Goal: Information Seeking & Learning: Learn about a topic

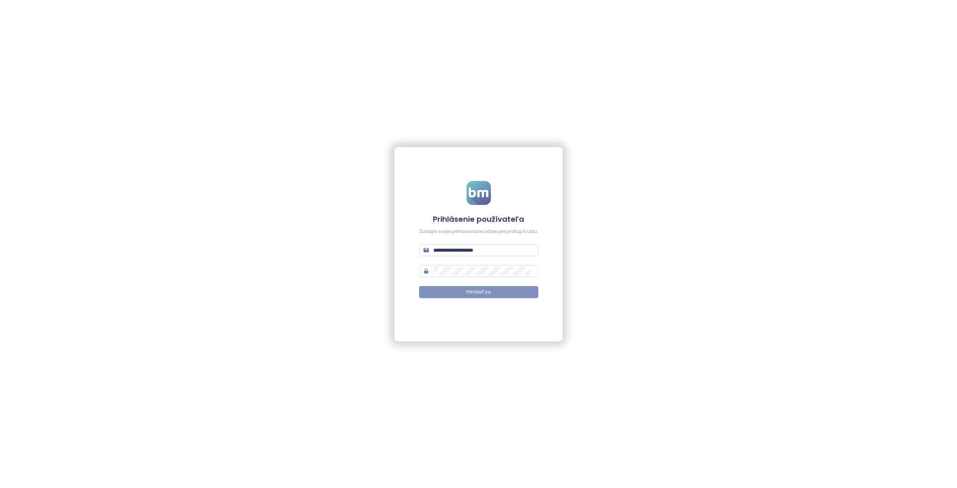
click at [491, 295] on button "Prihlásiť sa" at bounding box center [478, 292] width 119 height 12
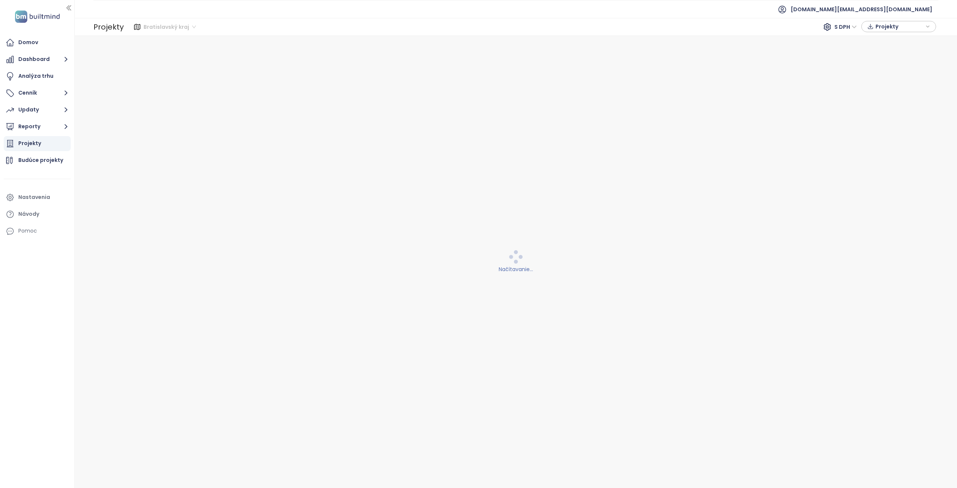
click at [180, 26] on span "Bratislavský kraj" at bounding box center [170, 26] width 52 height 11
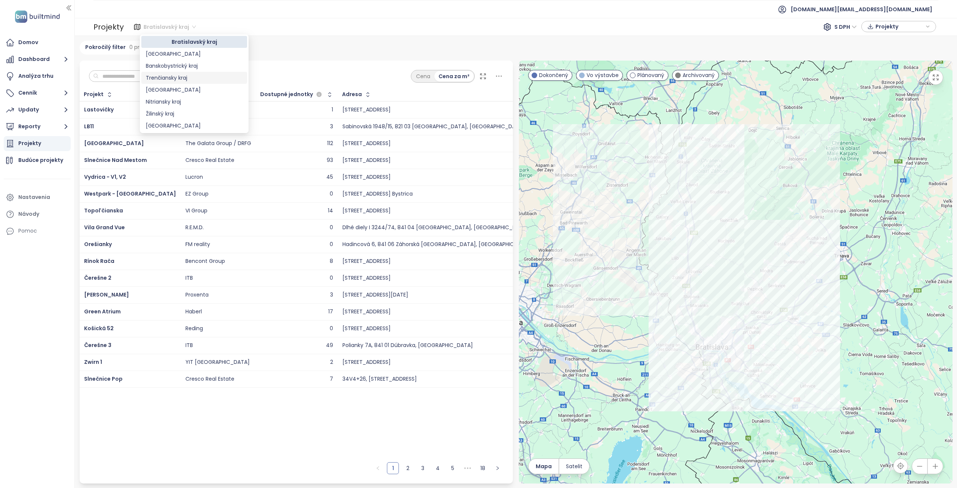
click at [178, 76] on div "Trenčiansky kraj" at bounding box center [194, 78] width 97 height 8
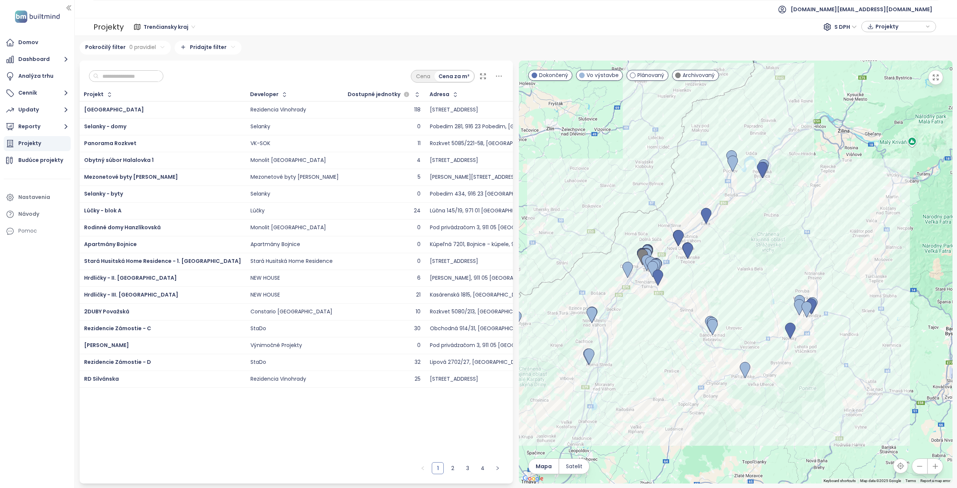
drag, startPoint x: 738, startPoint y: 373, endPoint x: 672, endPoint y: 364, distance: 66.1
click at [672, 364] on div at bounding box center [736, 272] width 434 height 423
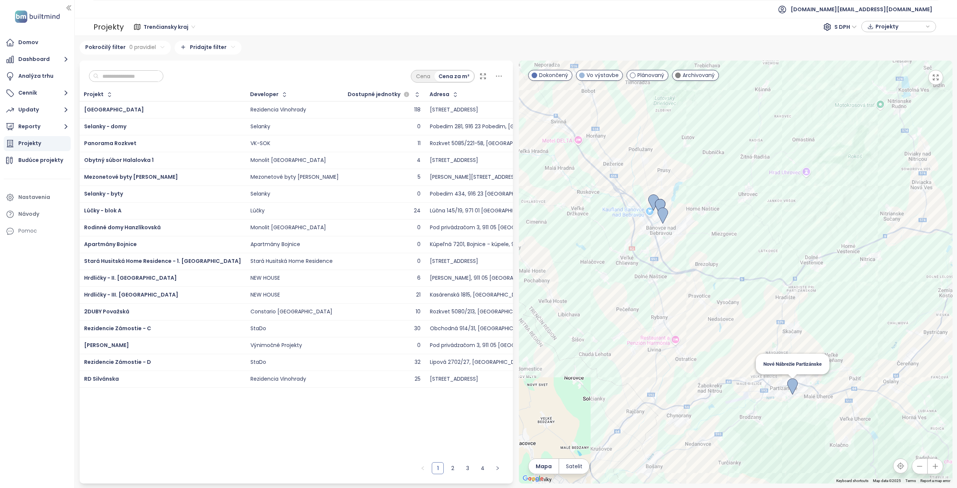
click at [794, 384] on img at bounding box center [793, 386] width 10 height 16
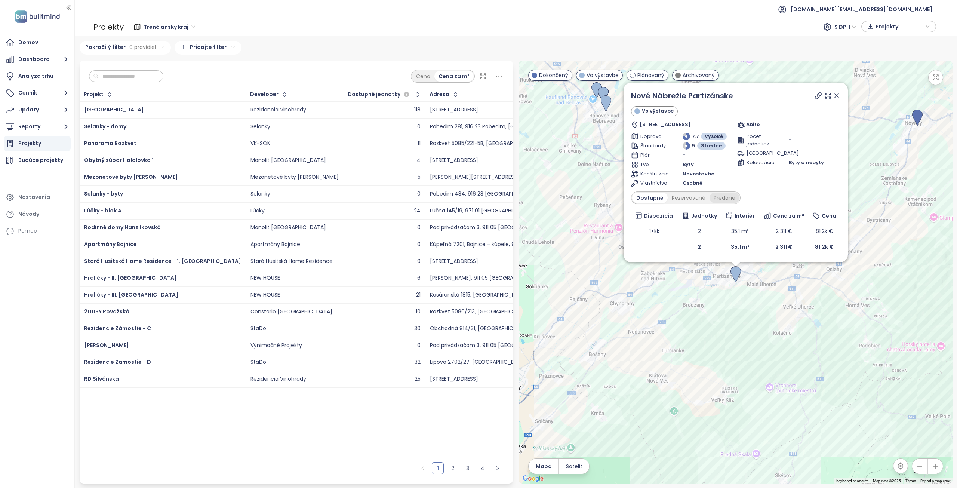
click at [722, 196] on div "Predané" at bounding box center [725, 198] width 30 height 10
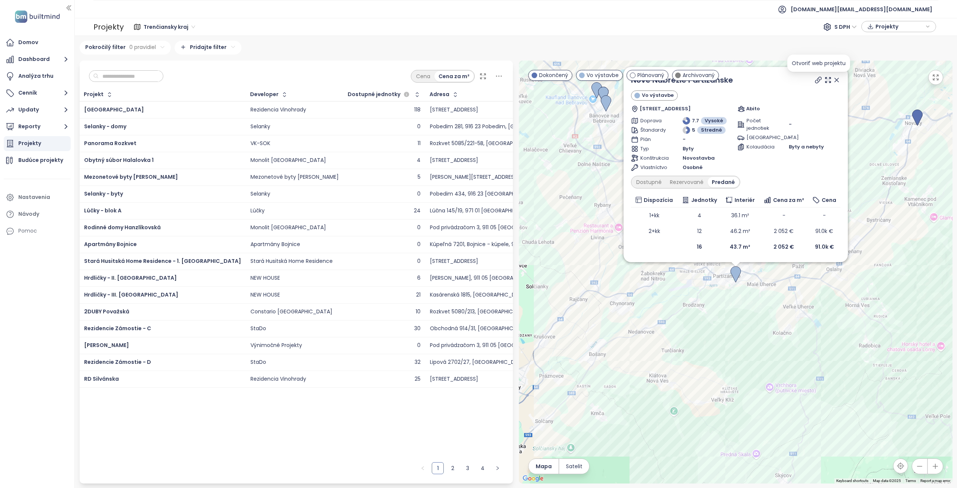
click at [819, 79] on icon at bounding box center [819, 80] width 6 height 6
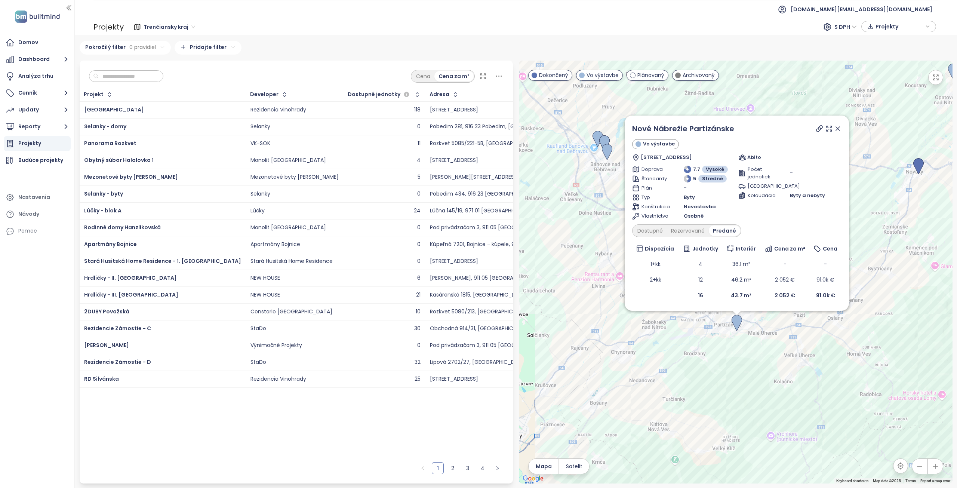
drag, startPoint x: 899, startPoint y: 273, endPoint x: 881, endPoint y: 298, distance: 30.6
click at [899, 324] on div "[GEOGRAPHIC_DATA] Partizánske Vo výstavbe Nábrežná 209/2, 958 01 Partizánske, […" at bounding box center [736, 272] width 434 height 423
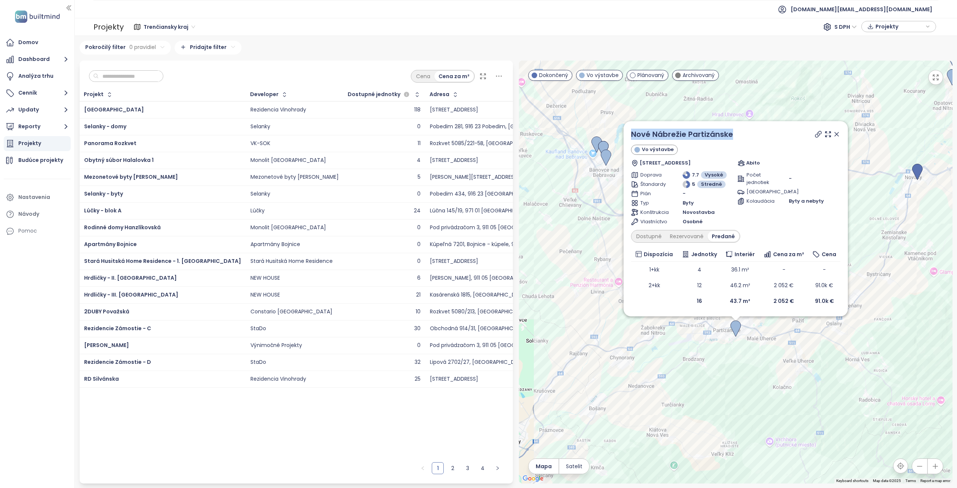
drag, startPoint x: 741, startPoint y: 138, endPoint x: 630, endPoint y: 136, distance: 111.1
click at [630, 136] on div "[GEOGRAPHIC_DATA] Partizánske Vo výstavbe Nábrežná 209/2, 958 01 Partizánske, […" at bounding box center [736, 218] width 224 height 195
copy link "Nové Nábrežie Partizánske"
click at [838, 133] on icon at bounding box center [837, 134] width 4 height 4
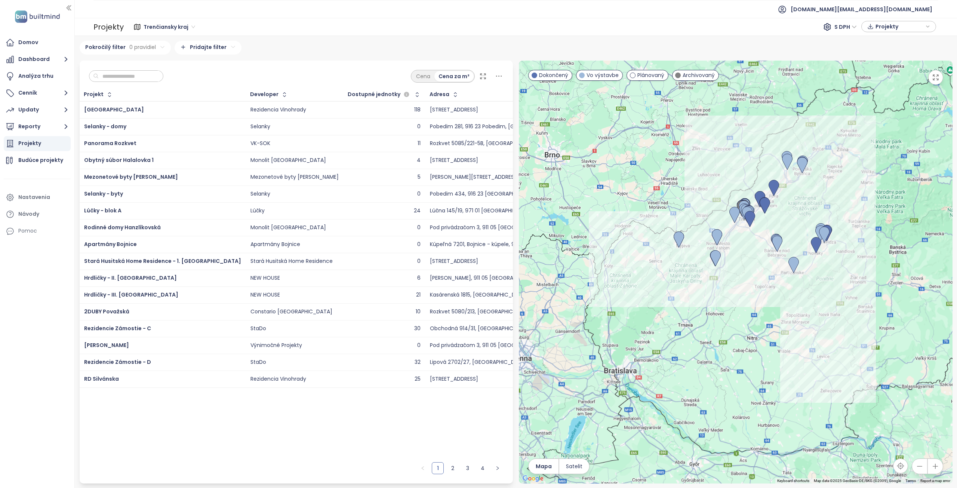
drag, startPoint x: 859, startPoint y: 278, endPoint x: 800, endPoint y: 285, distance: 60.4
click at [800, 285] on div at bounding box center [736, 272] width 434 height 423
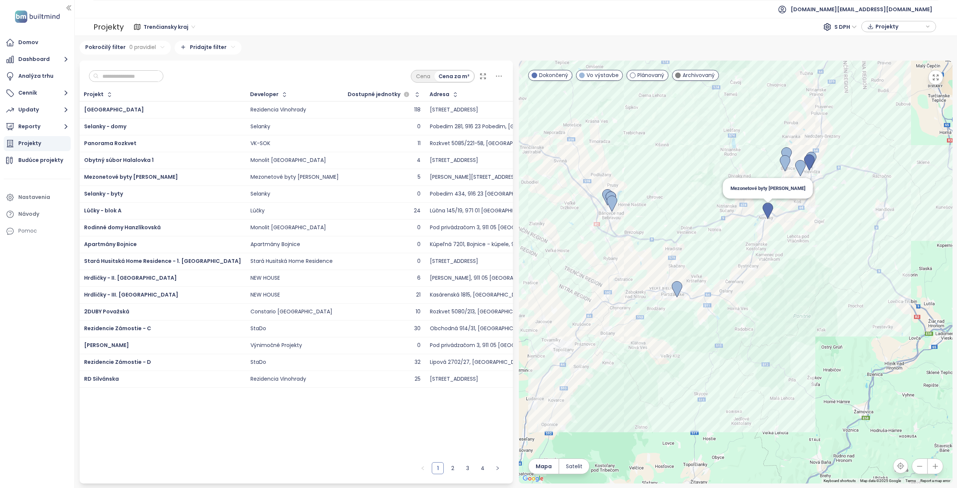
click at [768, 206] on img at bounding box center [768, 211] width 10 height 16
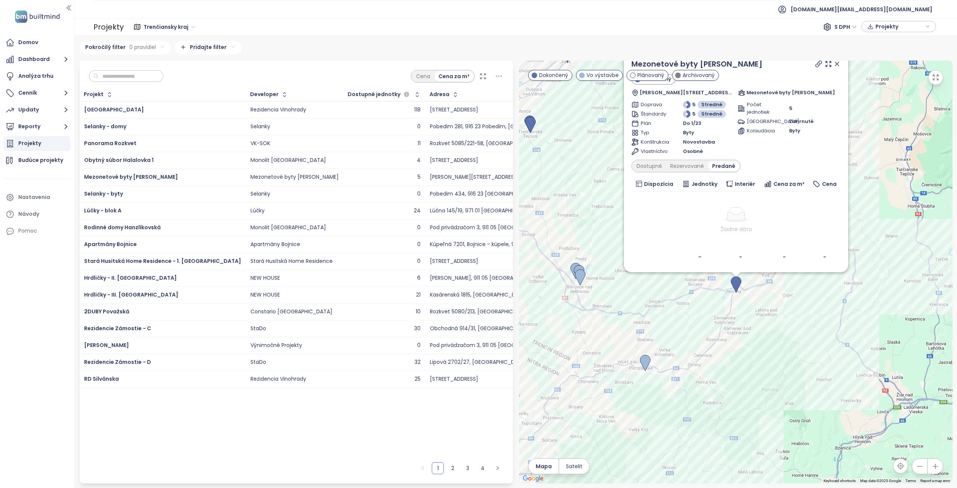
drag, startPoint x: 910, startPoint y: 304, endPoint x: 916, endPoint y: 369, distance: 65.4
click at [918, 370] on div "To navigate, press the arrow keys. Mezonetové byty Nováky Dokončený [PERSON_NAM…" at bounding box center [736, 272] width 434 height 423
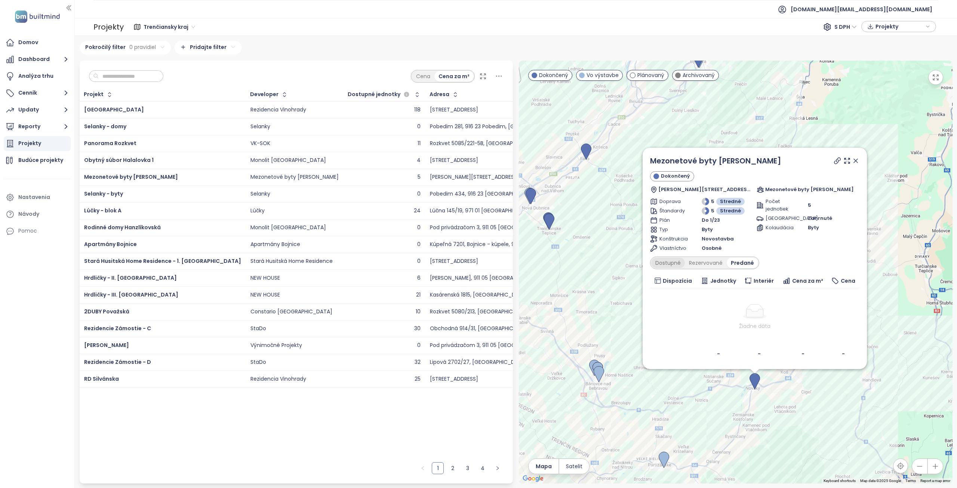
click at [678, 261] on div "Dostupné" at bounding box center [669, 263] width 34 height 10
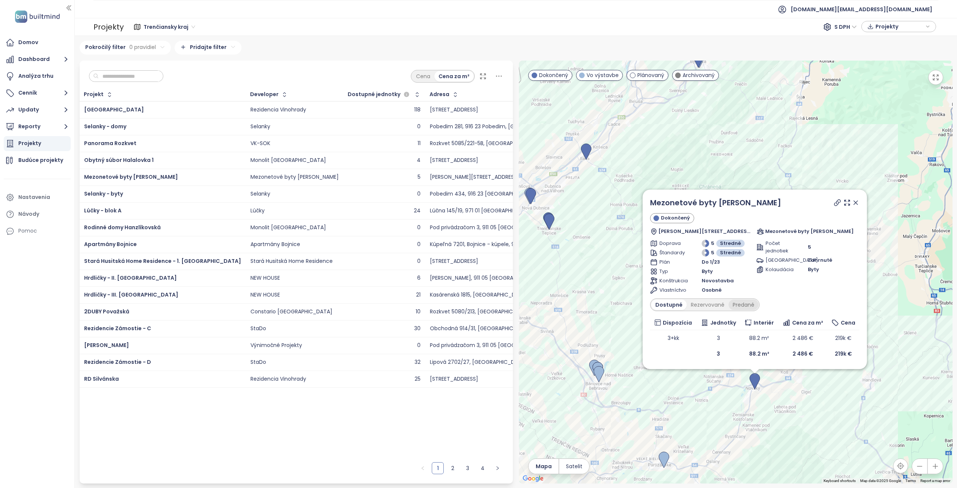
click at [741, 306] on div "Predané" at bounding box center [744, 305] width 30 height 10
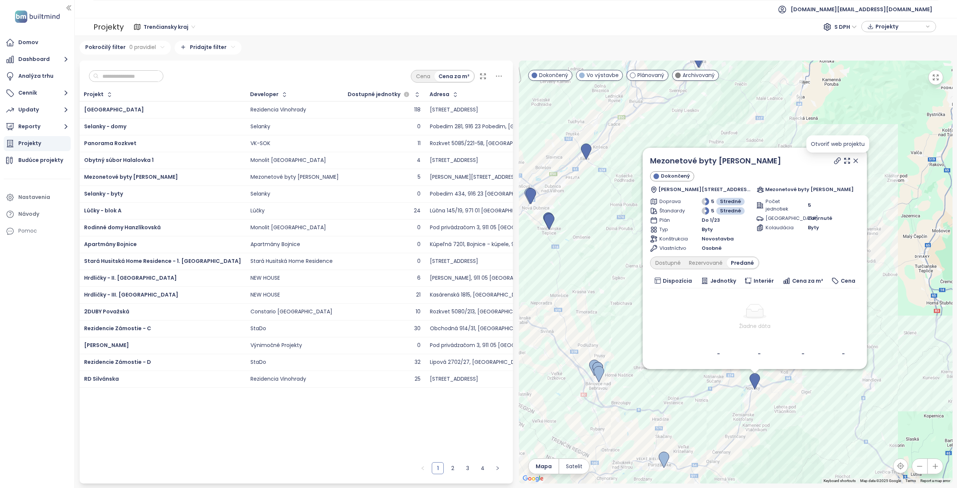
click at [836, 163] on icon at bounding box center [837, 160] width 7 height 7
click at [702, 262] on div "Rezervované" at bounding box center [706, 263] width 42 height 10
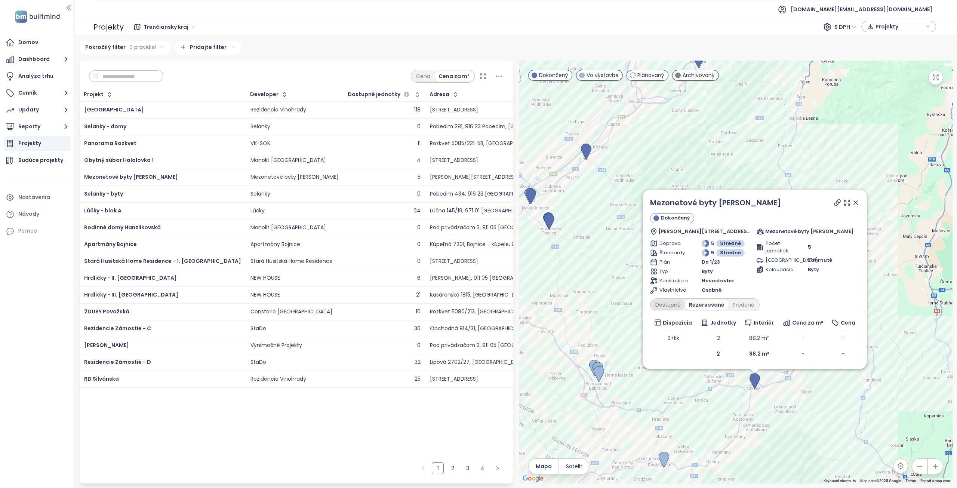
click at [671, 304] on div "Dostupné" at bounding box center [669, 305] width 34 height 10
drag, startPoint x: 754, startPoint y: 203, endPoint x: 648, endPoint y: 204, distance: 105.8
click at [648, 204] on div "Mezonetové byty Nováky Dokončený Bernolákova 377/6, 972 71 Nováky, [GEOGRAPHIC_…" at bounding box center [755, 280] width 224 height 180
copy link "Mezonetové byty [PERSON_NAME]"
drag, startPoint x: 856, startPoint y: 203, endPoint x: 857, endPoint y: 212, distance: 9.0
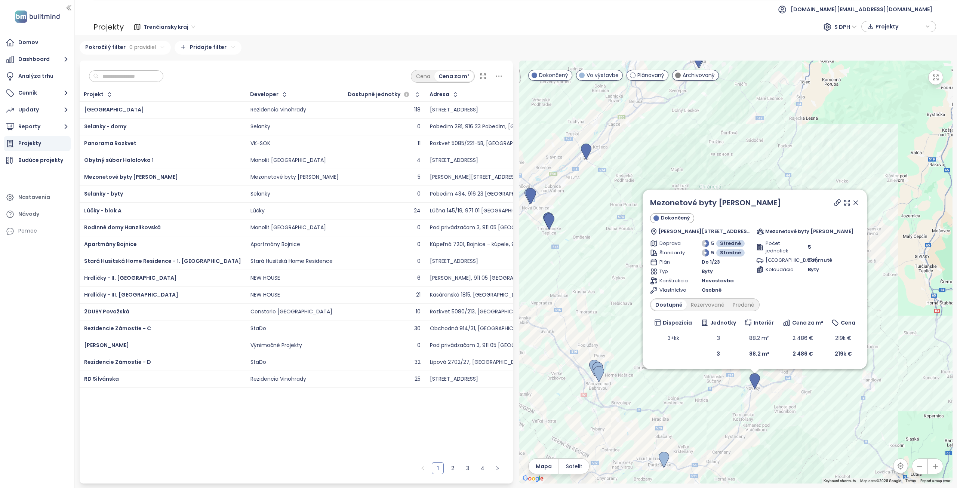
click at [856, 202] on icon at bounding box center [856, 203] width 4 height 4
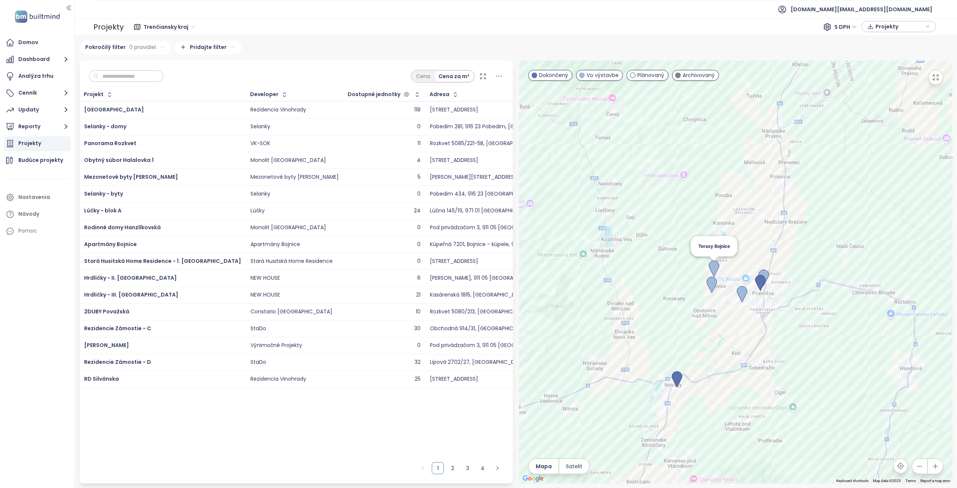
click at [716, 268] on img at bounding box center [714, 269] width 10 height 16
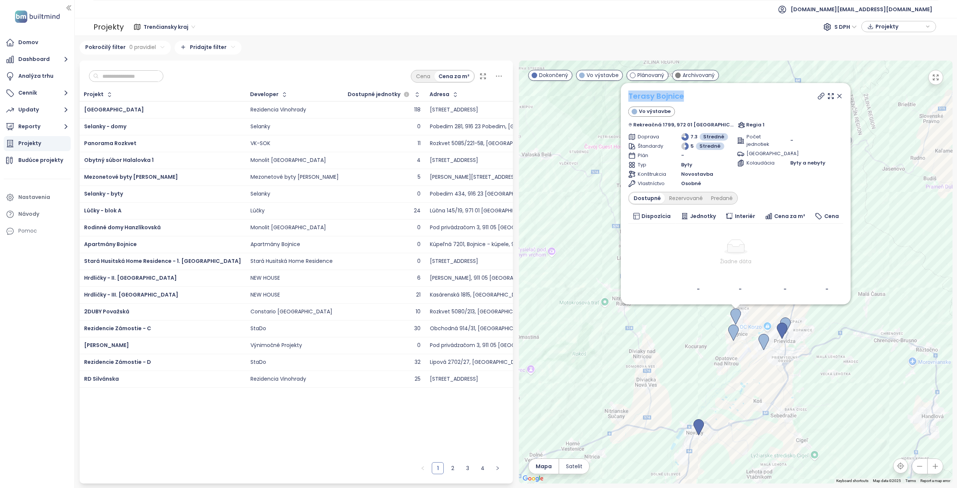
drag, startPoint x: 696, startPoint y: 100, endPoint x: 632, endPoint y: 99, distance: 64.0
click at [632, 99] on div "Terasy Bojnice" at bounding box center [735, 96] width 215 height 11
copy link "Terasy Bojnice"
click at [818, 95] on icon at bounding box center [821, 95] width 7 height 7
click at [725, 197] on div "Predané" at bounding box center [722, 198] width 30 height 10
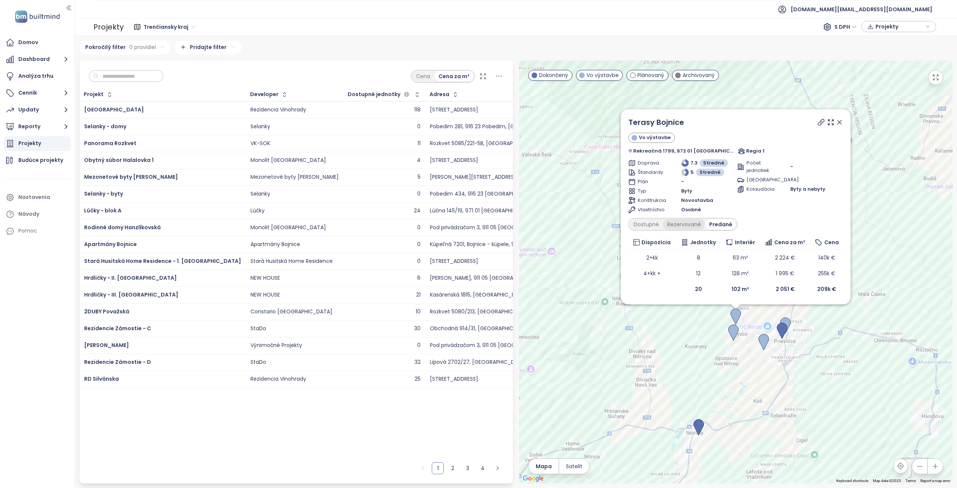
click at [691, 229] on div "Rezervované" at bounding box center [684, 224] width 42 height 10
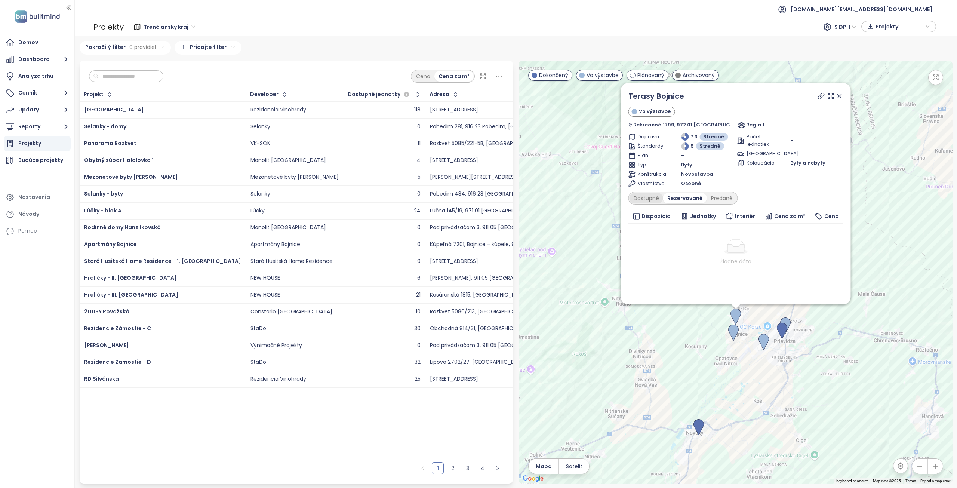
click at [656, 198] on div "Dostupné" at bounding box center [646, 198] width 34 height 10
click at [818, 98] on icon at bounding box center [821, 95] width 7 height 7
click at [837, 94] on icon at bounding box center [839, 95] width 7 height 7
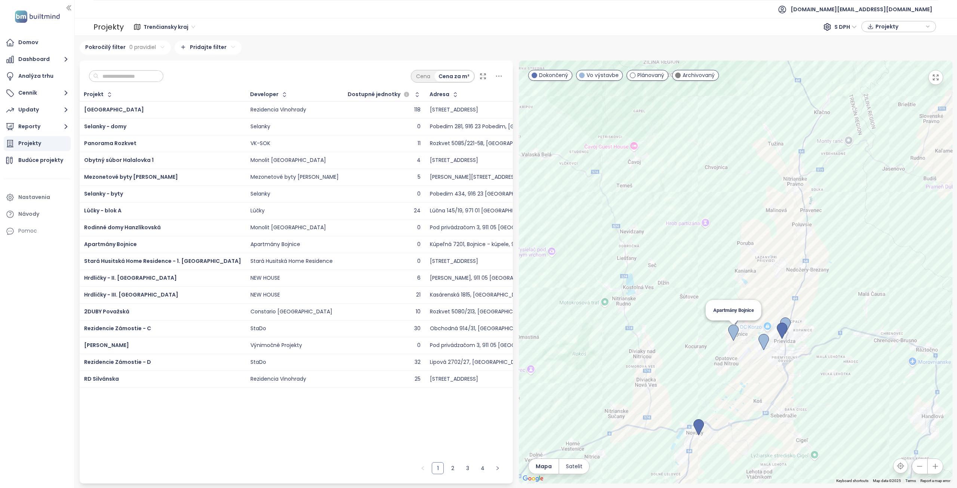
click at [734, 331] on img at bounding box center [734, 333] width 10 height 16
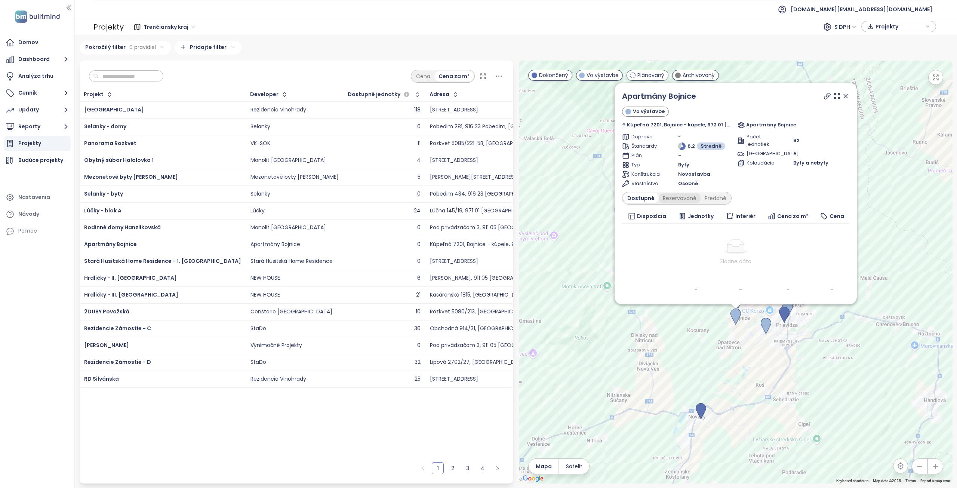
click at [694, 197] on div "Rezervované" at bounding box center [680, 198] width 42 height 10
click at [717, 199] on div "Predané" at bounding box center [716, 198] width 30 height 10
click at [694, 199] on div "Rezervované" at bounding box center [678, 198] width 42 height 10
click at [647, 198] on div "Dostupné" at bounding box center [640, 198] width 34 height 10
click at [723, 197] on div "Predané" at bounding box center [716, 198] width 30 height 10
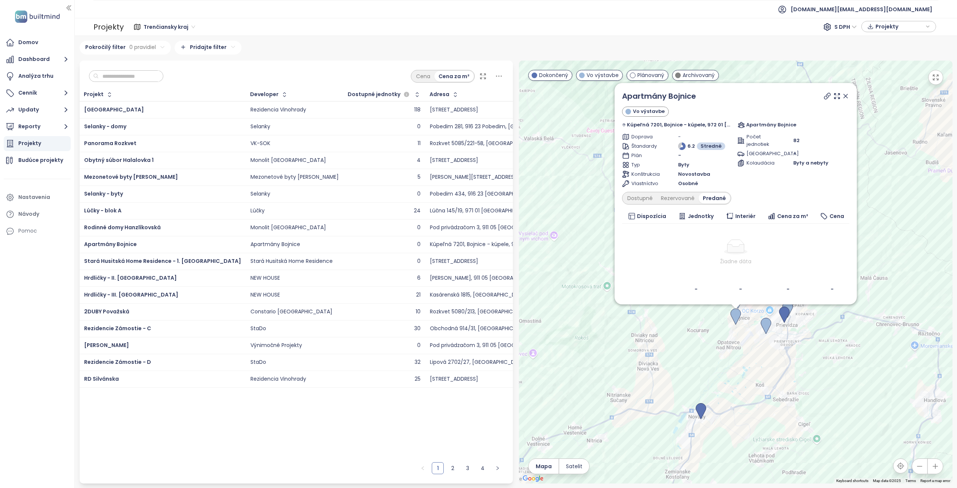
click at [824, 98] on icon at bounding box center [827, 95] width 7 height 7
click at [842, 96] on icon at bounding box center [845, 95] width 7 height 7
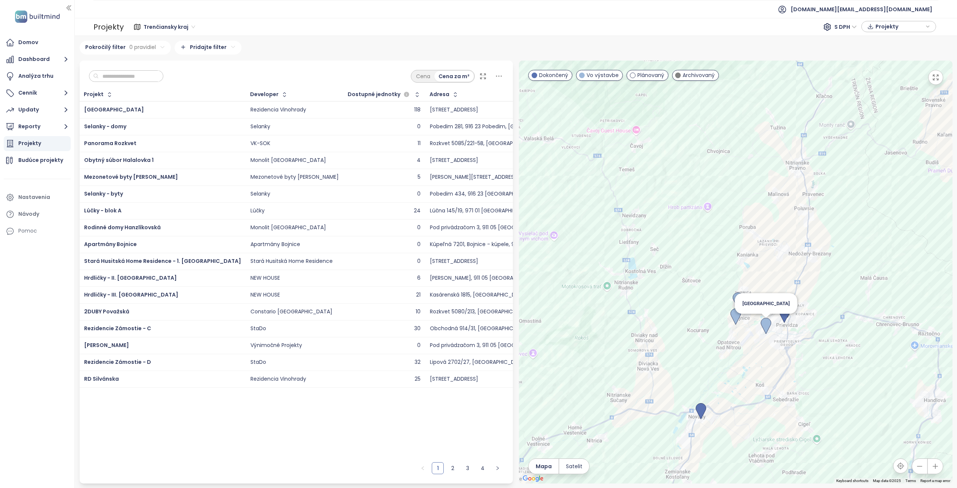
click at [766, 325] on img at bounding box center [766, 326] width 10 height 16
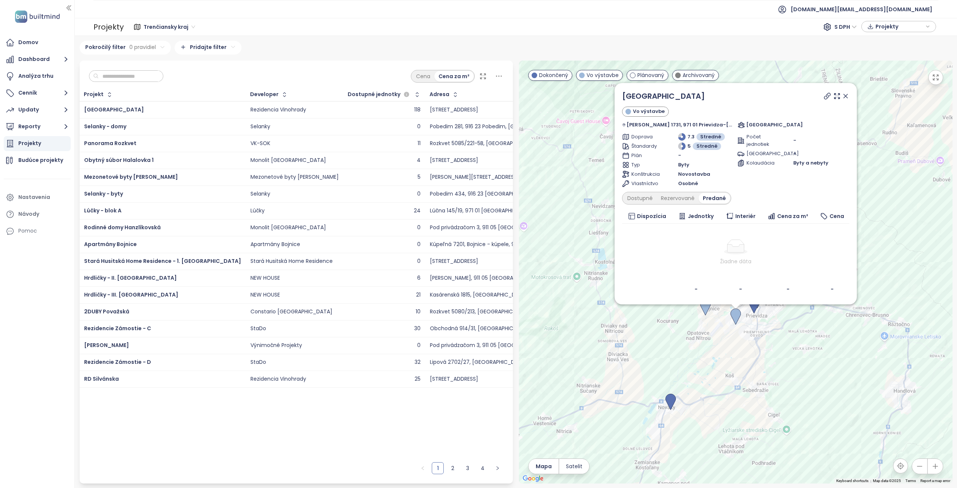
click at [655, 203] on div "Dostupné Rezervované Predané" at bounding box center [676, 198] width 109 height 13
click at [652, 197] on div "Dostupné" at bounding box center [640, 198] width 34 height 10
click at [680, 197] on div "Rezervované" at bounding box center [680, 198] width 42 height 10
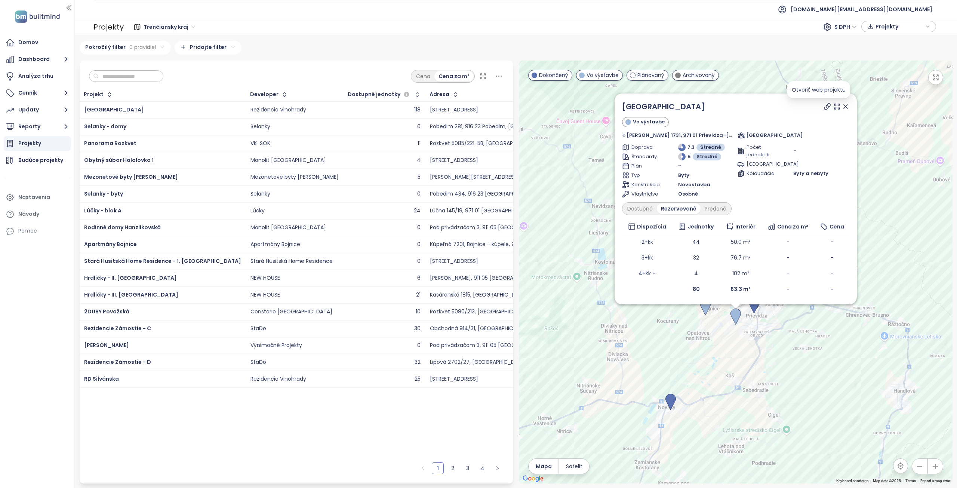
click at [825, 108] on icon at bounding box center [828, 107] width 6 height 6
click at [842, 109] on icon at bounding box center [845, 106] width 7 height 7
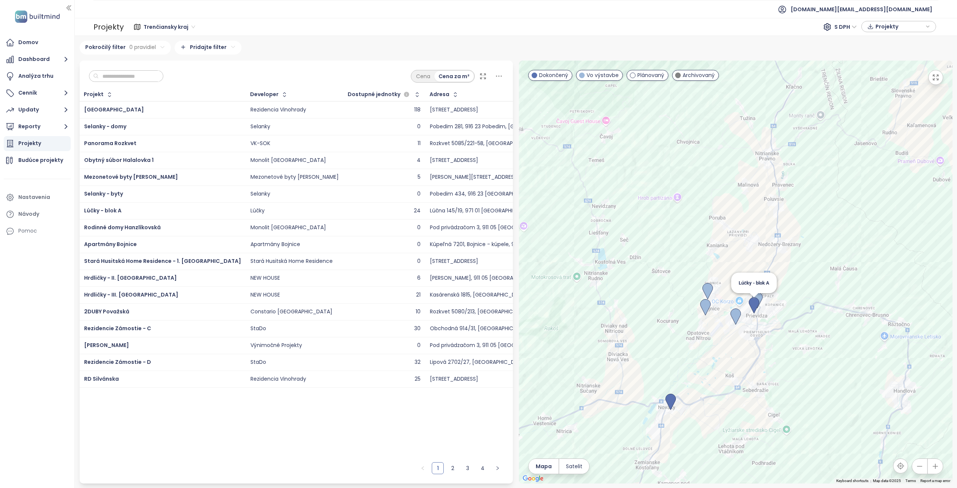
click at [755, 306] on img at bounding box center [754, 305] width 10 height 16
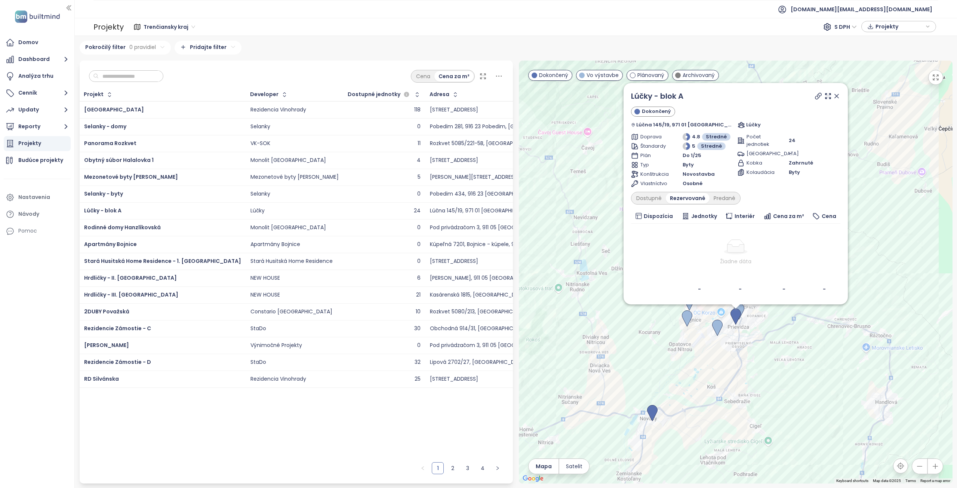
click at [660, 203] on div "Dostupné Rezervované Predané" at bounding box center [686, 198] width 110 height 13
click at [656, 199] on div "Dostupné" at bounding box center [649, 198] width 34 height 10
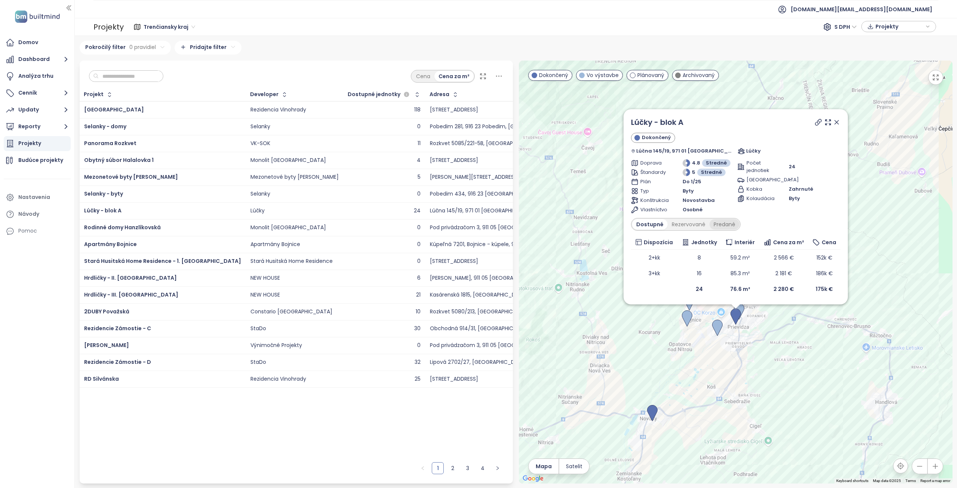
click at [730, 223] on div "Predané" at bounding box center [725, 224] width 30 height 10
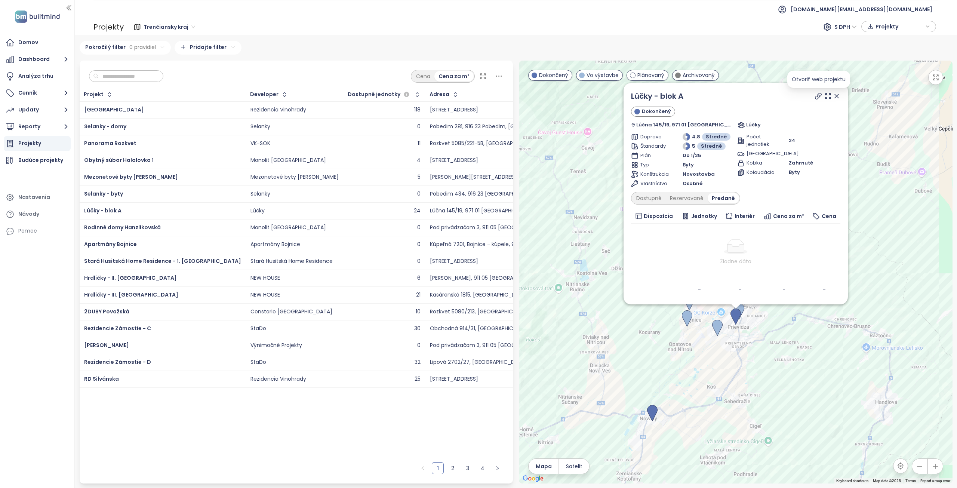
click at [818, 95] on icon at bounding box center [818, 95] width 7 height 7
drag, startPoint x: 693, startPoint y: 96, endPoint x: 630, endPoint y: 97, distance: 63.2
click at [630, 97] on div "Lúčky - blok A Dokončený Lúčna 145/19, 971 01 [GEOGRAPHIC_DATA], [GEOGRAPHIC_DA…" at bounding box center [736, 193] width 224 height 221
copy link "Lúčky - blok A"
click at [655, 196] on div "Dostupné" at bounding box center [649, 198] width 34 height 10
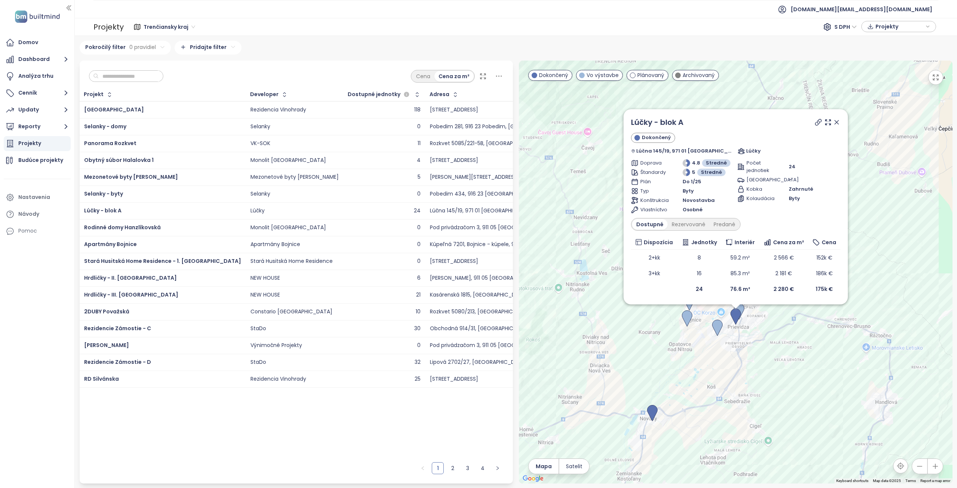
click at [837, 122] on icon at bounding box center [837, 122] width 4 height 4
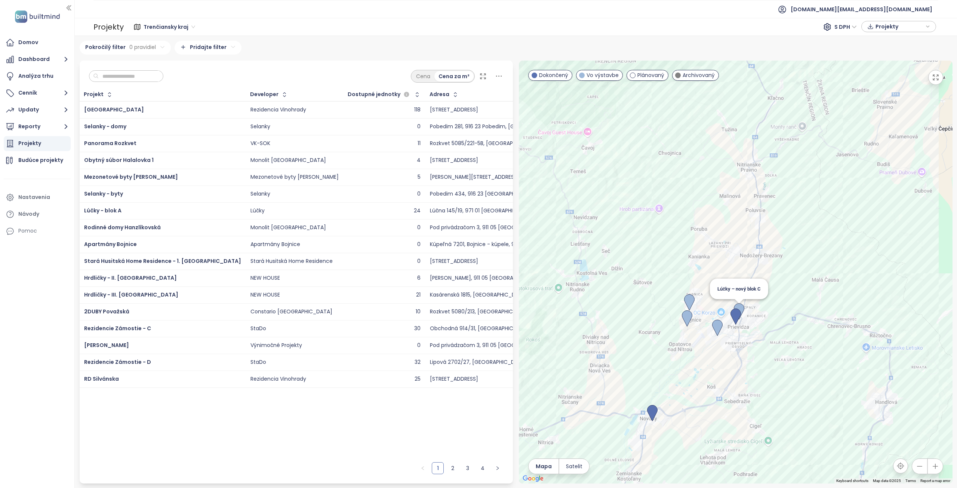
click at [742, 306] on img at bounding box center [739, 311] width 10 height 16
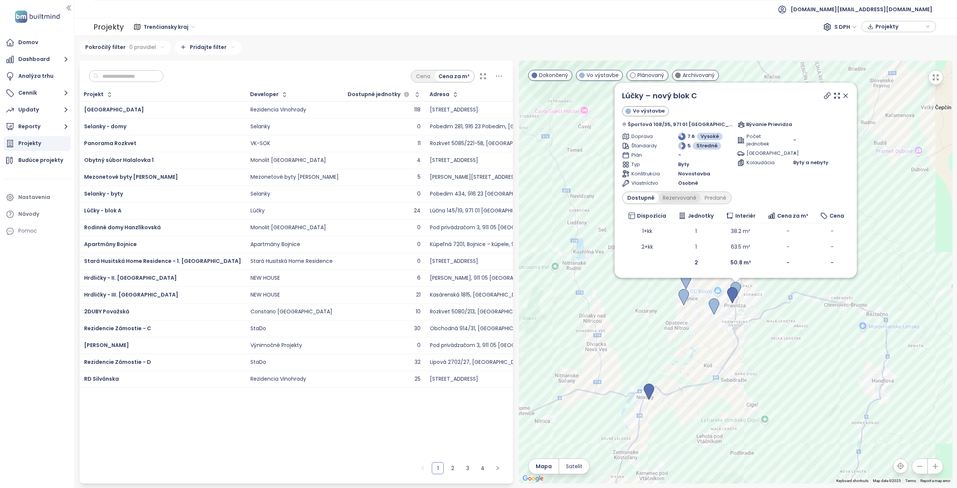
click at [687, 198] on div "Rezervované" at bounding box center [680, 198] width 42 height 10
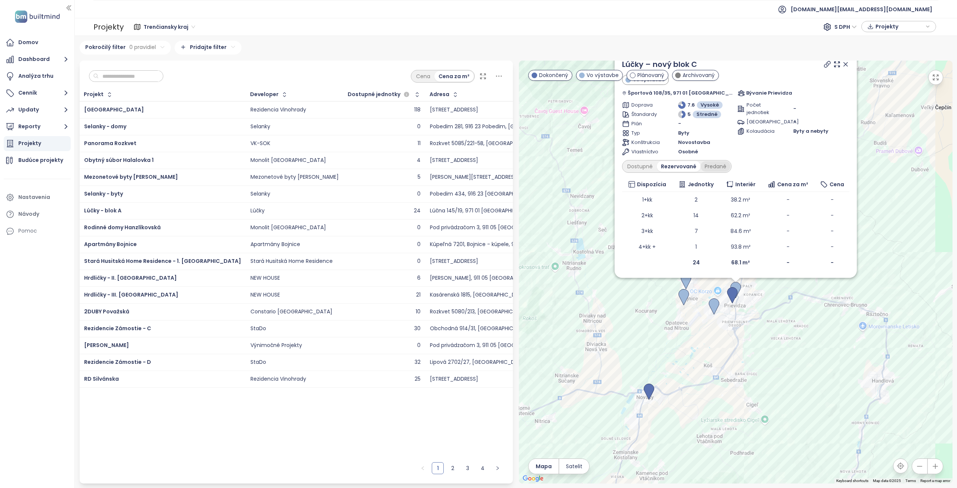
click at [726, 167] on div "Predané" at bounding box center [716, 166] width 30 height 10
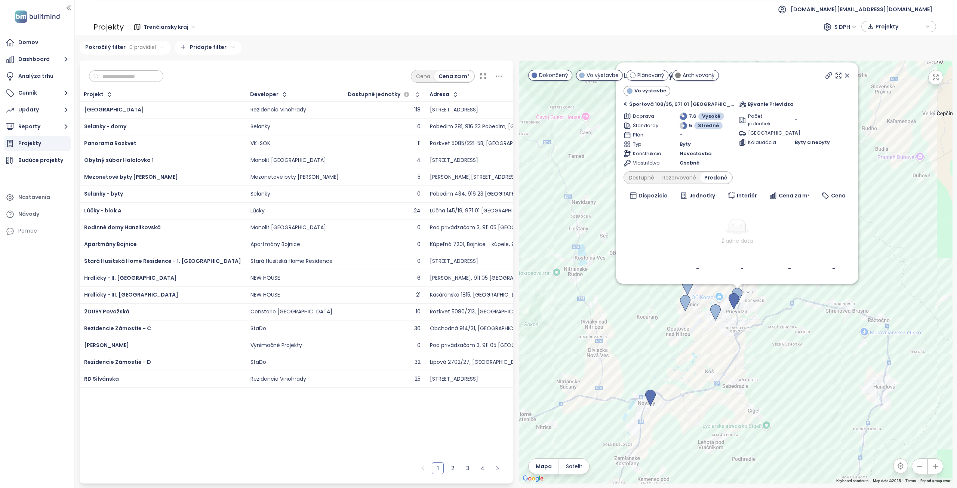
drag, startPoint x: 897, startPoint y: 243, endPoint x: 896, endPoint y: 279, distance: 35.6
click at [896, 279] on div "Lúčky – nový blok C Vo výstavbe Športová 108/35, 971 01 [GEOGRAPHIC_DATA], [GEO…" at bounding box center [736, 272] width 434 height 423
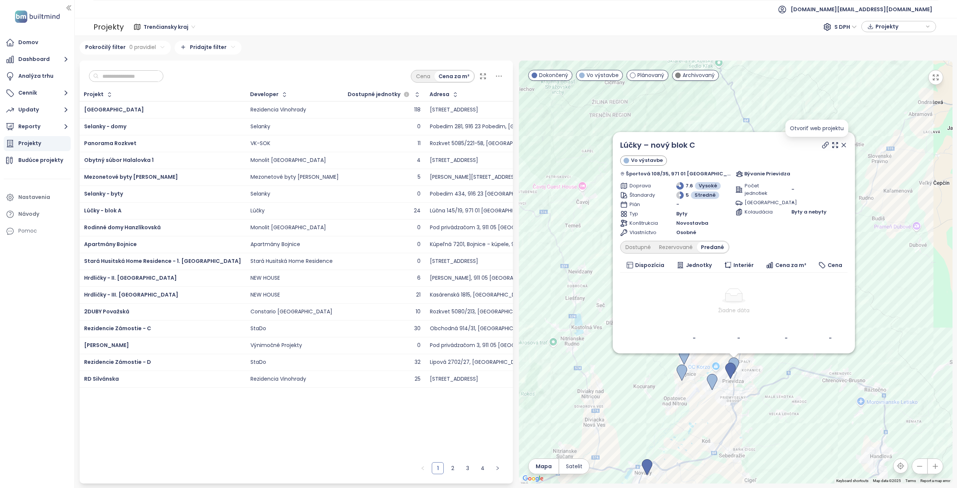
click at [822, 146] on icon at bounding box center [825, 144] width 7 height 7
drag, startPoint x: 705, startPoint y: 144, endPoint x: 628, endPoint y: 146, distance: 76.7
click at [628, 146] on div "Lúčky – nový blok C Vo výstavbe Športová 108/35, 971 01 [GEOGRAPHIC_DATA], [GEO…" at bounding box center [734, 242] width 242 height 221
copy link "Lúčky – nový blok C"
click at [822, 145] on icon at bounding box center [825, 144] width 7 height 7
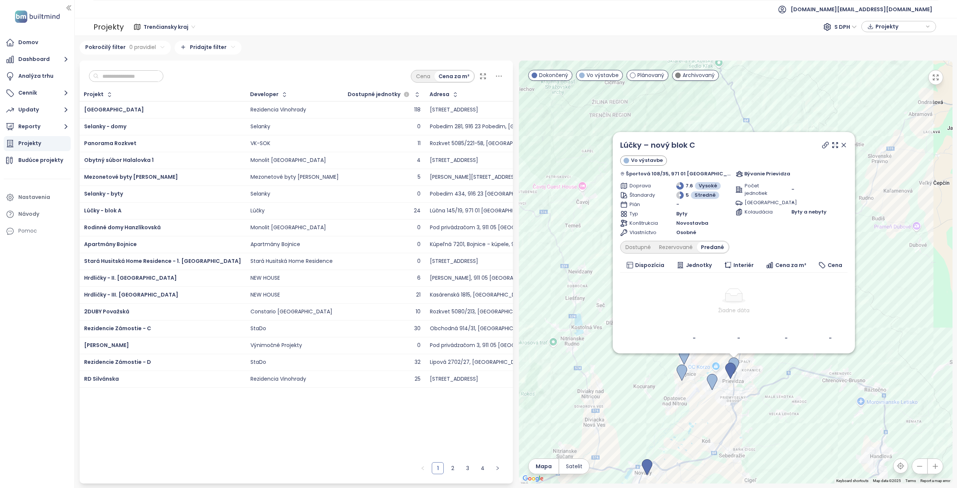
click at [840, 145] on icon at bounding box center [843, 144] width 7 height 7
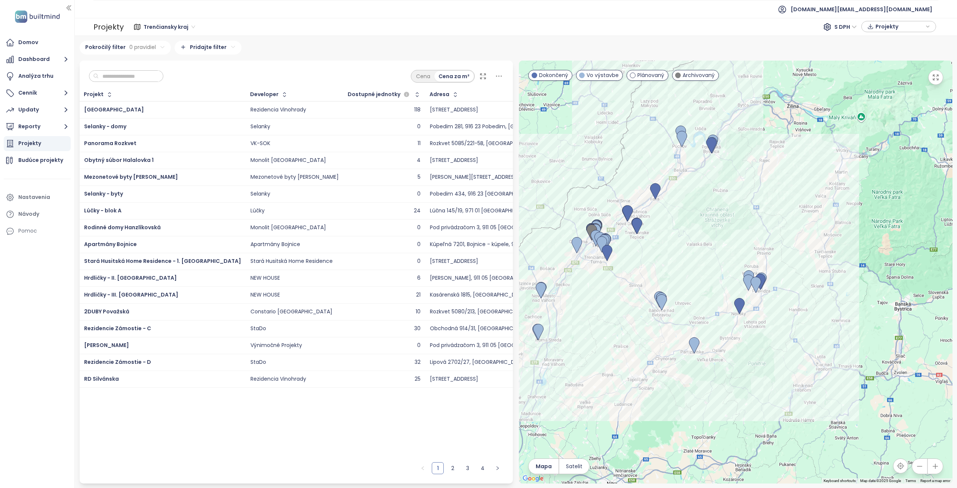
drag, startPoint x: 616, startPoint y: 313, endPoint x: 692, endPoint y: 272, distance: 86.7
click at [692, 272] on div at bounding box center [736, 272] width 434 height 423
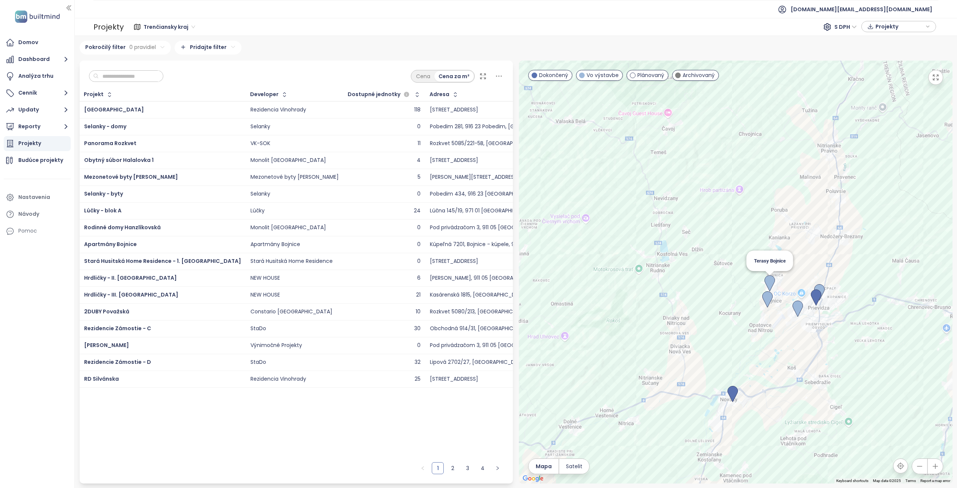
click at [769, 278] on img at bounding box center [770, 283] width 10 height 16
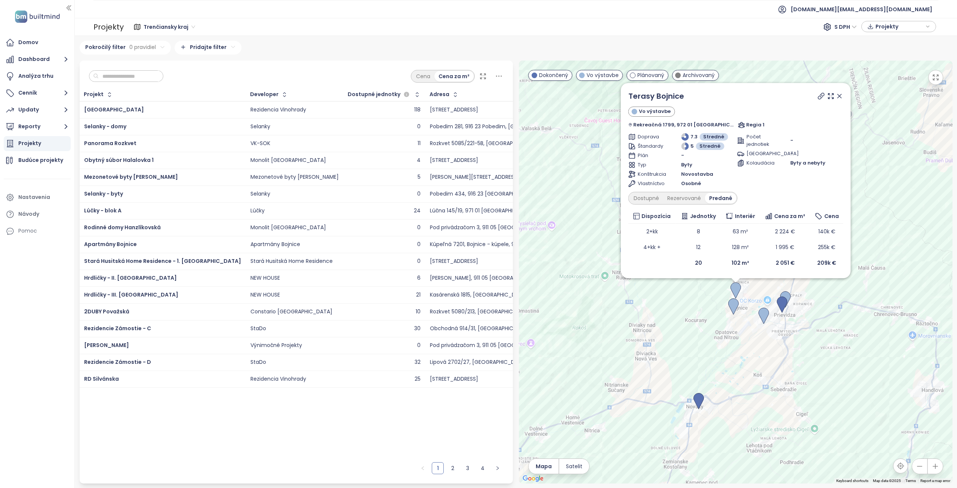
drag, startPoint x: 838, startPoint y: 95, endPoint x: 813, endPoint y: 159, distance: 68.0
click at [838, 95] on icon at bounding box center [840, 96] width 4 height 4
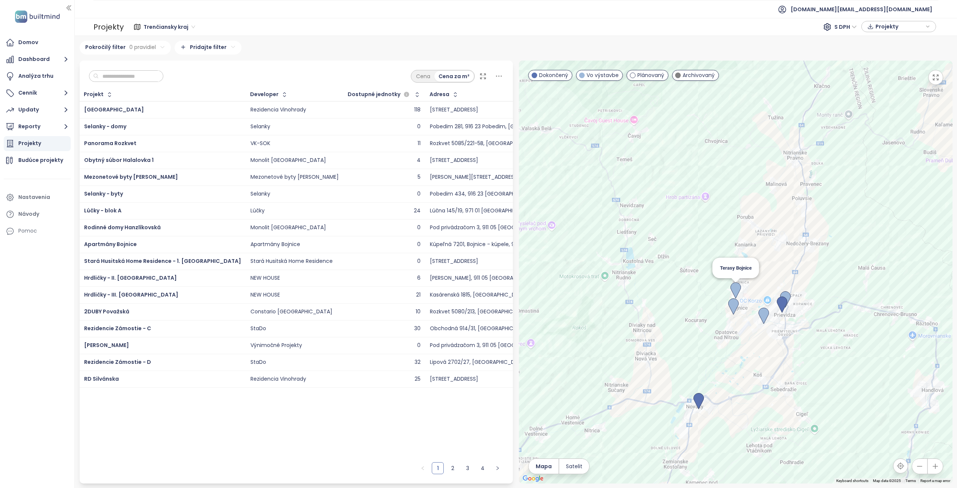
click at [734, 304] on img at bounding box center [734, 306] width 10 height 16
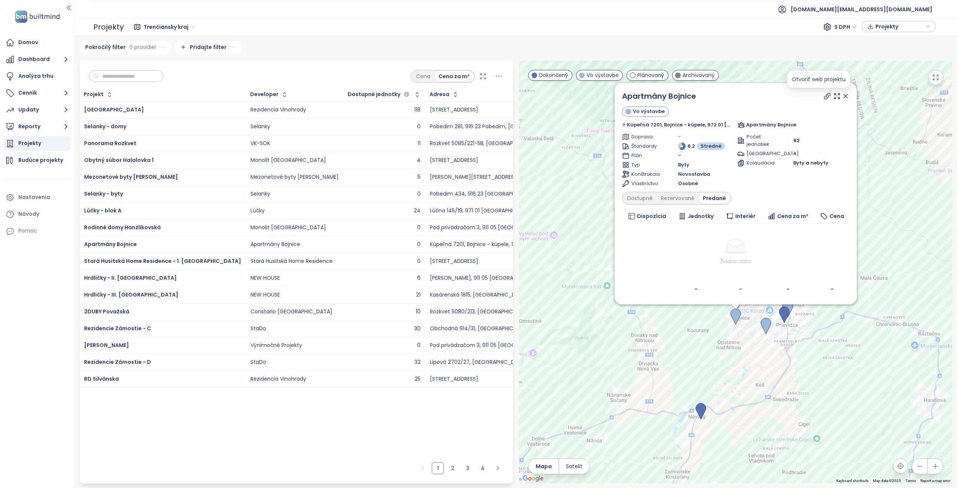
click at [824, 98] on icon at bounding box center [827, 95] width 7 height 7
drag, startPoint x: 711, startPoint y: 98, endPoint x: 631, endPoint y: 94, distance: 79.8
click at [631, 94] on div "Apartmány Bojnice" at bounding box center [735, 96] width 227 height 11
copy link "Apartmány Bojnice"
click at [842, 95] on icon at bounding box center [845, 95] width 7 height 7
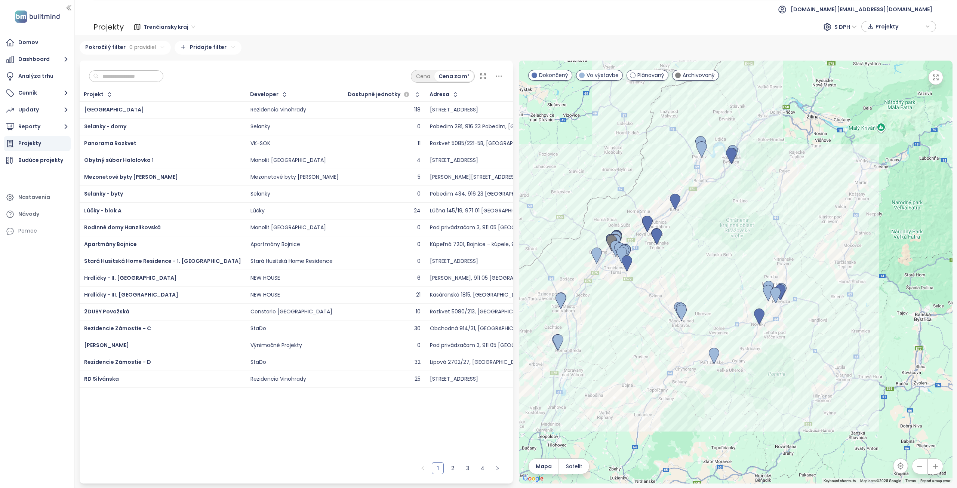
drag, startPoint x: 715, startPoint y: 307, endPoint x: 724, endPoint y: 305, distance: 8.5
click at [724, 305] on div at bounding box center [736, 272] width 434 height 423
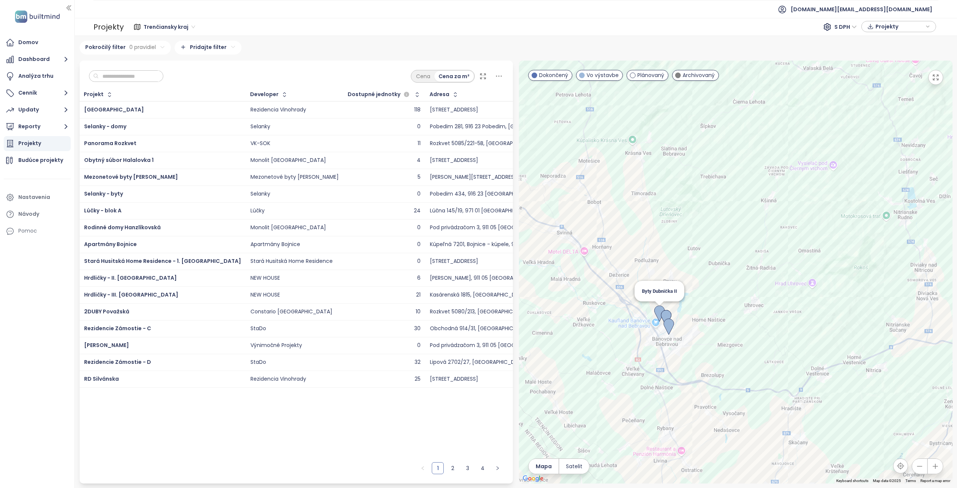
click at [658, 313] on img at bounding box center [660, 314] width 10 height 16
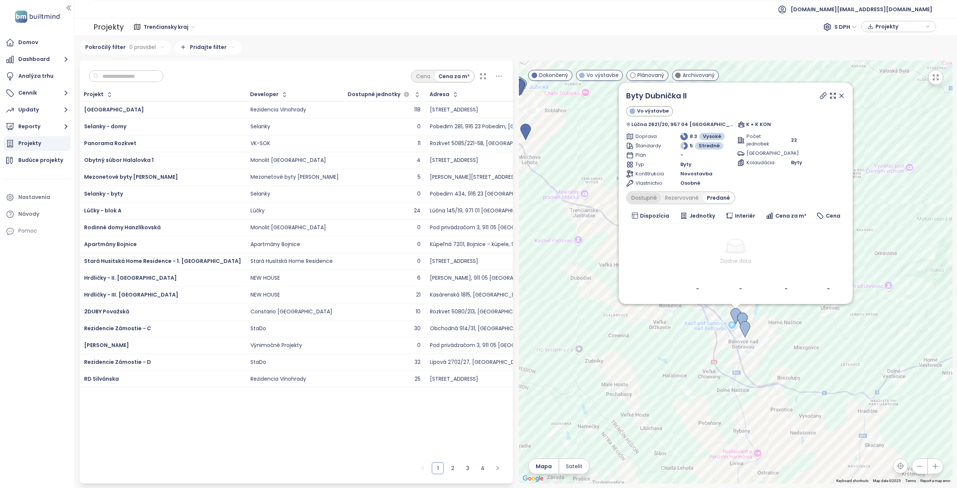
click at [637, 198] on div "Dostupné" at bounding box center [645, 198] width 34 height 10
click at [683, 197] on div "Rezervované" at bounding box center [684, 192] width 42 height 10
click at [717, 201] on div "Predané" at bounding box center [720, 198] width 30 height 10
drag, startPoint x: 653, startPoint y: 201, endPoint x: 663, endPoint y: 197, distance: 10.2
click at [653, 201] on div "Dostupné" at bounding box center [645, 198] width 34 height 10
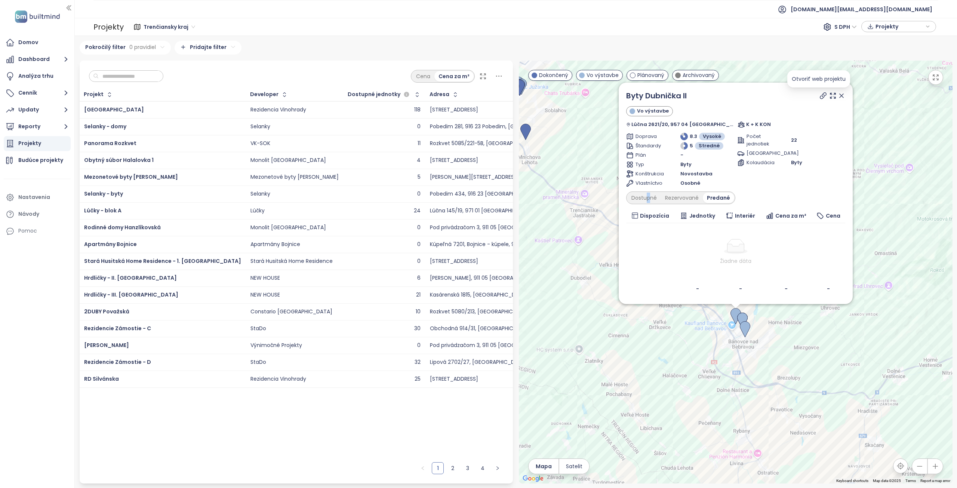
click at [820, 93] on icon at bounding box center [823, 95] width 7 height 7
drag, startPoint x: 699, startPoint y: 96, endPoint x: 629, endPoint y: 96, distance: 70.7
click at [629, 96] on div "Byty Dubnička II Vo výstavbe Lúčna 2621/20, 957 04 [GEOGRAPHIC_DATA], [GEOGRAPH…" at bounding box center [736, 193] width 234 height 221
copy link "Byty Dubnička II"
click at [838, 95] on icon at bounding box center [841, 95] width 7 height 7
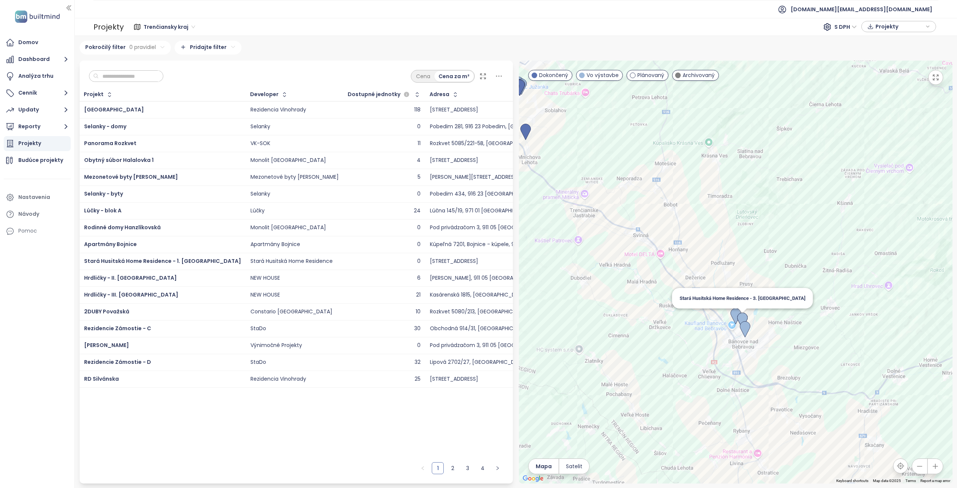
click at [741, 319] on img at bounding box center [743, 321] width 10 height 16
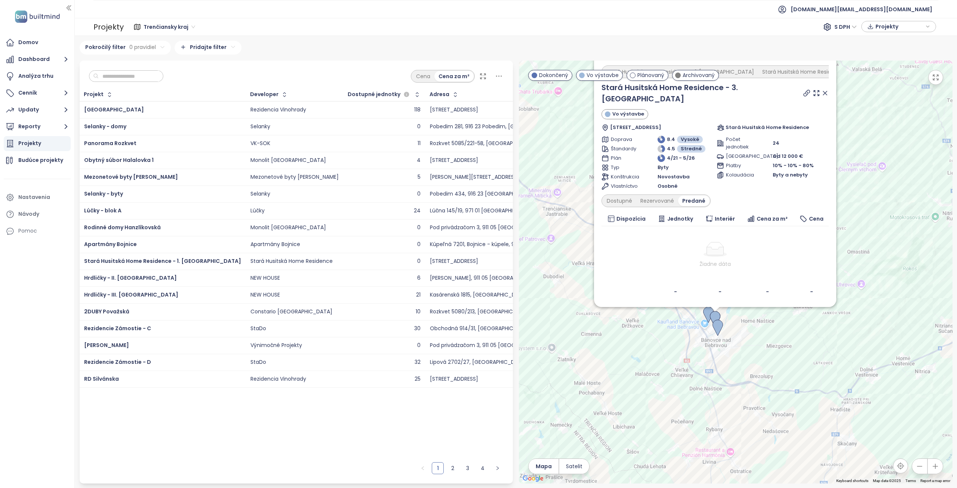
drag, startPoint x: 848, startPoint y: 292, endPoint x: 821, endPoint y: 347, distance: 61.4
click at [824, 353] on div "Stará Husitská Home Residence - 1. Etapa Stará Husitská Home Residence - 2. Eta…" at bounding box center [736, 272] width 434 height 423
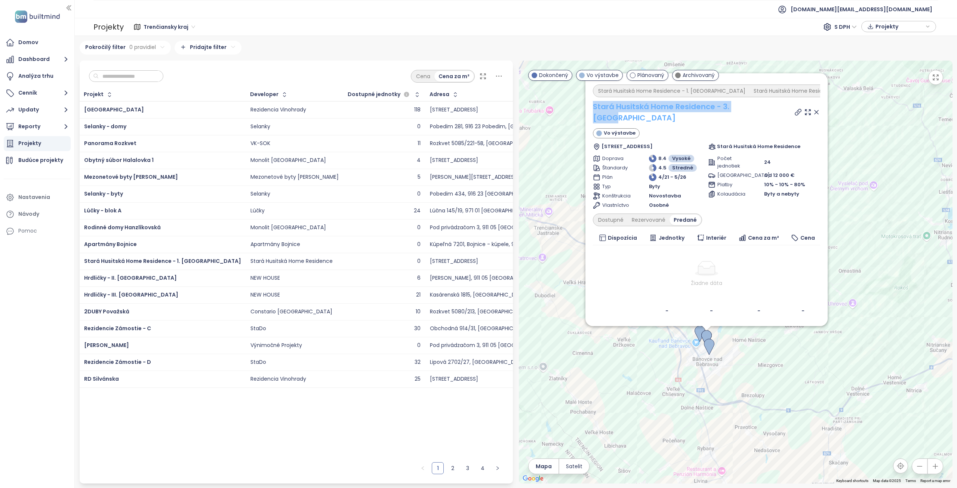
drag, startPoint x: 760, startPoint y: 122, endPoint x: 595, endPoint y: 120, distance: 164.2
click at [595, 120] on div "Stará Husitská Home Residence - 3. [GEOGRAPHIC_DATA]" at bounding box center [706, 112] width 227 height 22
copy link "Stará Husitská Home Residence - 3. [GEOGRAPHIC_DATA]"
click at [799, 116] on icon at bounding box center [798, 111] width 7 height 7
click at [647, 221] on div "Rezervované" at bounding box center [649, 220] width 42 height 10
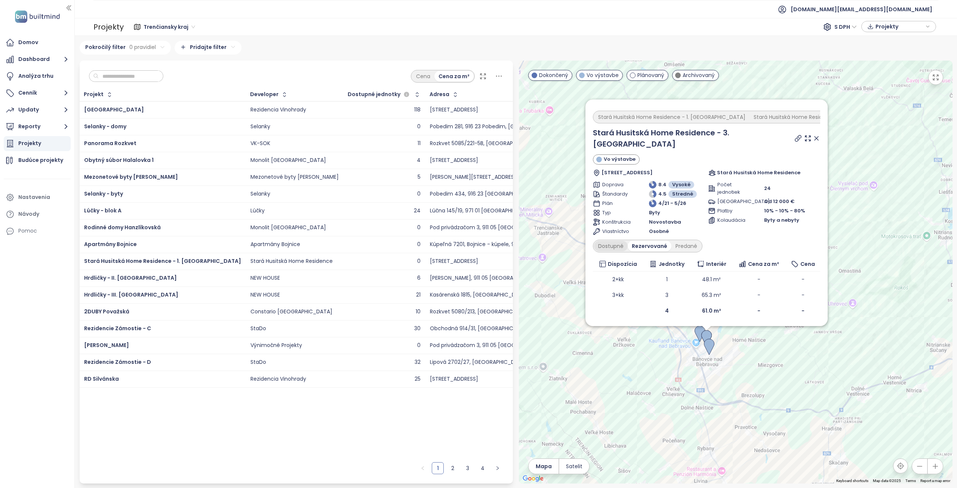
click at [614, 243] on div "Dostupné" at bounding box center [611, 246] width 34 height 10
drag, startPoint x: 818, startPoint y: 142, endPoint x: 795, endPoint y: 244, distance: 104.0
click at [818, 140] on icon at bounding box center [817, 139] width 4 height 4
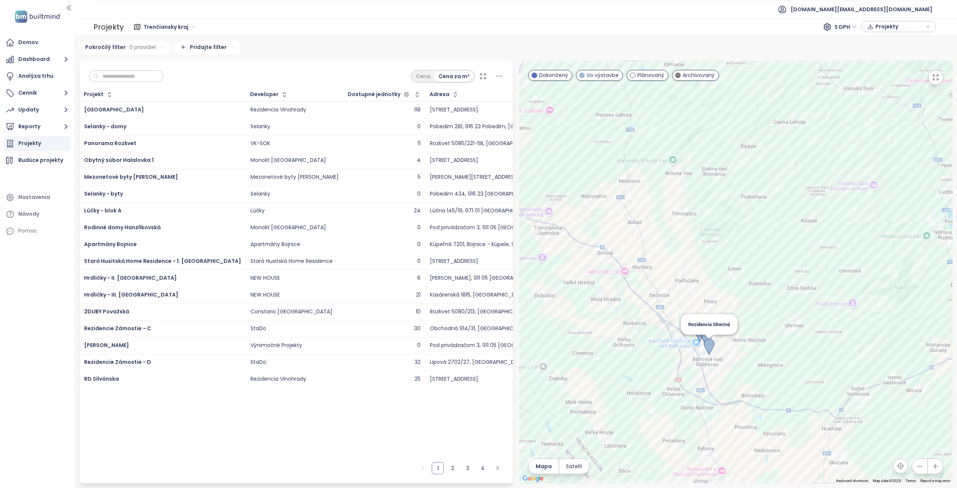
click at [707, 349] on img at bounding box center [709, 347] width 10 height 16
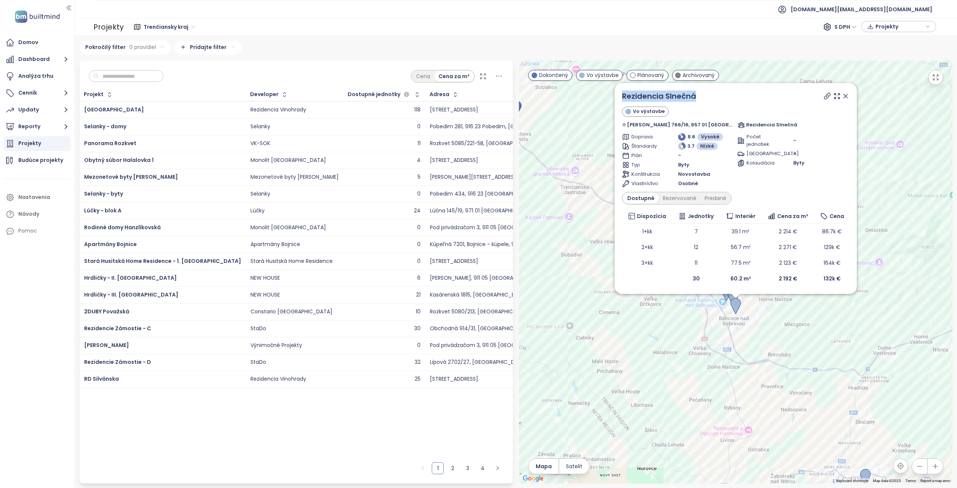
drag, startPoint x: 708, startPoint y: 98, endPoint x: 622, endPoint y: 97, distance: 85.7
click at [622, 97] on div "Rezidencia Slnečná Vo výstavbe [PERSON_NAME] 766/16, 957 01 [GEOGRAPHIC_DATA], …" at bounding box center [736, 188] width 242 height 211
copy link "Rezidencia Slnečná"
click at [824, 96] on icon at bounding box center [827, 95] width 7 height 7
click at [688, 196] on div "Rezervované" at bounding box center [680, 198] width 42 height 10
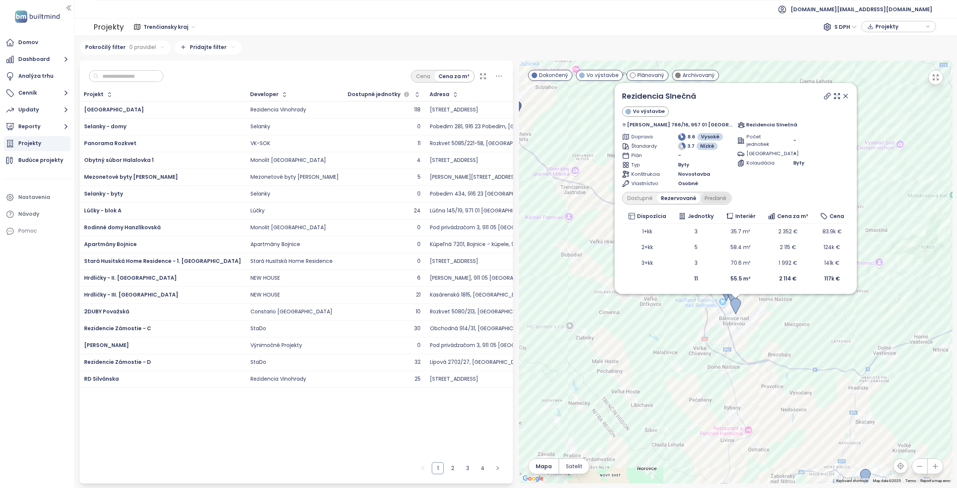
click at [716, 199] on div "Predané" at bounding box center [716, 198] width 30 height 10
click at [646, 201] on div "Dostupné" at bounding box center [640, 198] width 34 height 10
click at [844, 96] on icon at bounding box center [846, 96] width 4 height 4
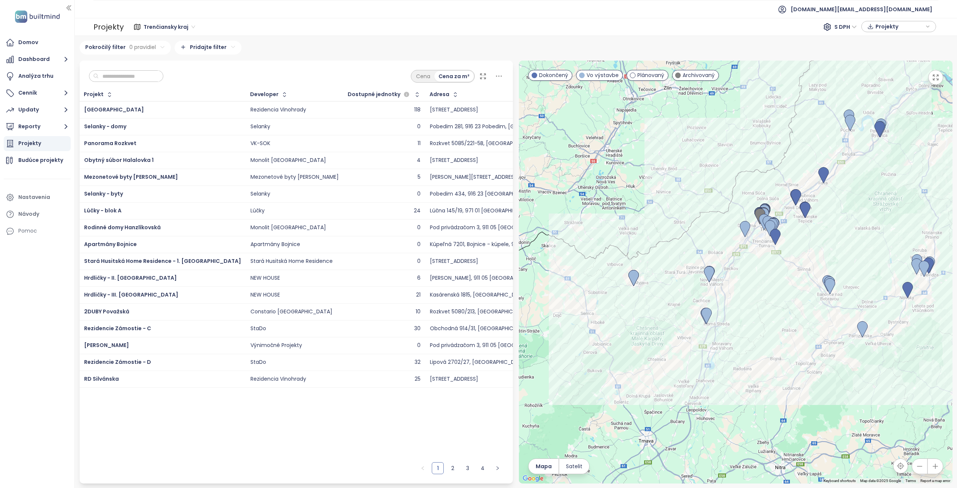
drag, startPoint x: 676, startPoint y: 347, endPoint x: 744, endPoint y: 321, distance: 72.4
click at [744, 321] on div at bounding box center [736, 272] width 434 height 423
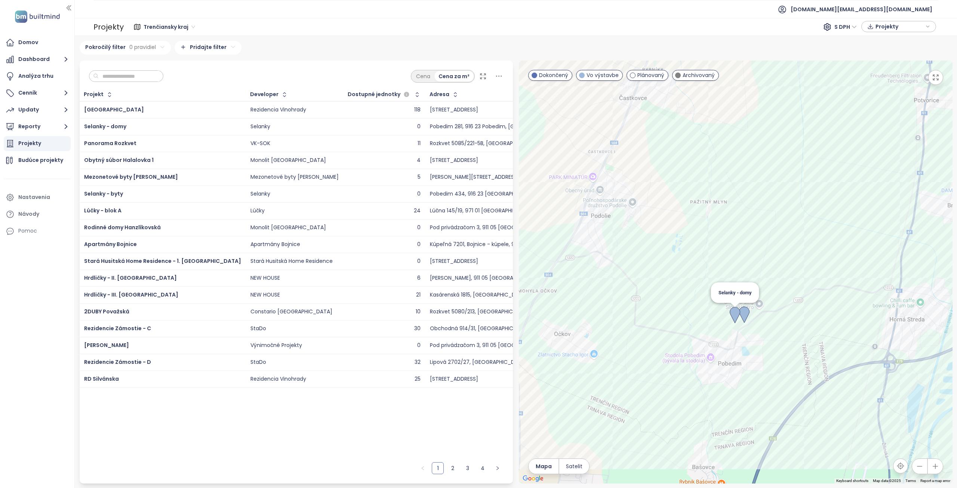
click at [733, 318] on img at bounding box center [735, 315] width 10 height 16
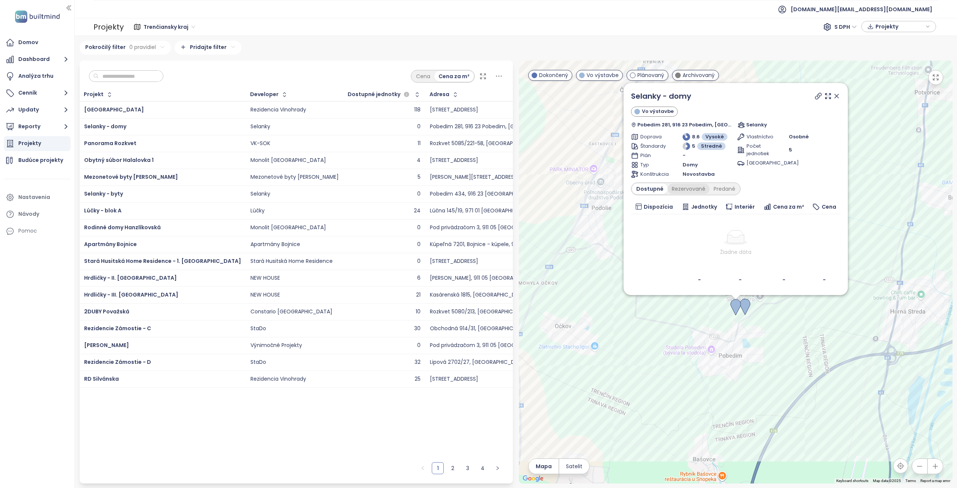
click at [686, 190] on div "Rezervované" at bounding box center [689, 189] width 42 height 10
click at [726, 191] on div "Predané" at bounding box center [725, 189] width 30 height 10
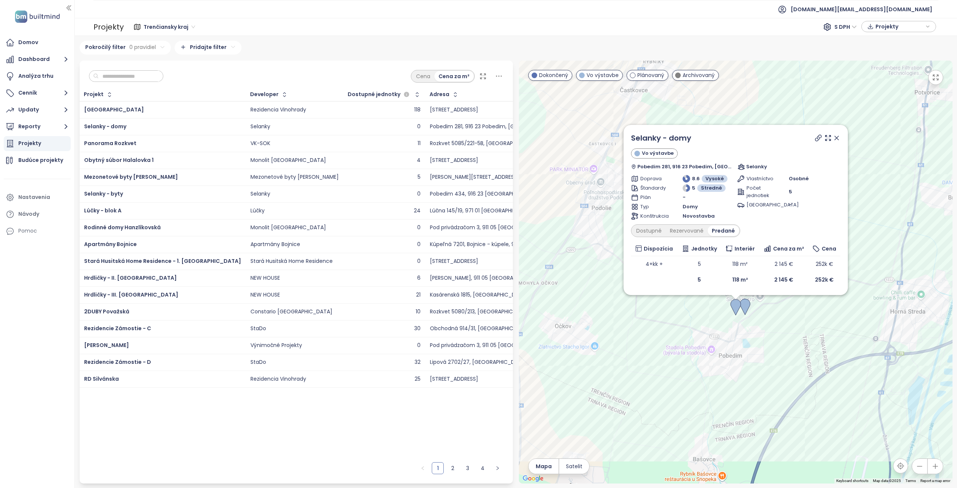
click at [818, 140] on icon at bounding box center [818, 137] width 7 height 7
drag, startPoint x: 698, startPoint y: 140, endPoint x: 627, endPoint y: 136, distance: 70.8
click at [627, 136] on div "Selanky - domy Vo výstavbe Pobedim 281, 916 23 Pobedim, [GEOGRAPHIC_DATA] Selan…" at bounding box center [736, 210] width 224 height 170
copy link "Selanky - domy"
click at [837, 135] on icon at bounding box center [836, 137] width 7 height 7
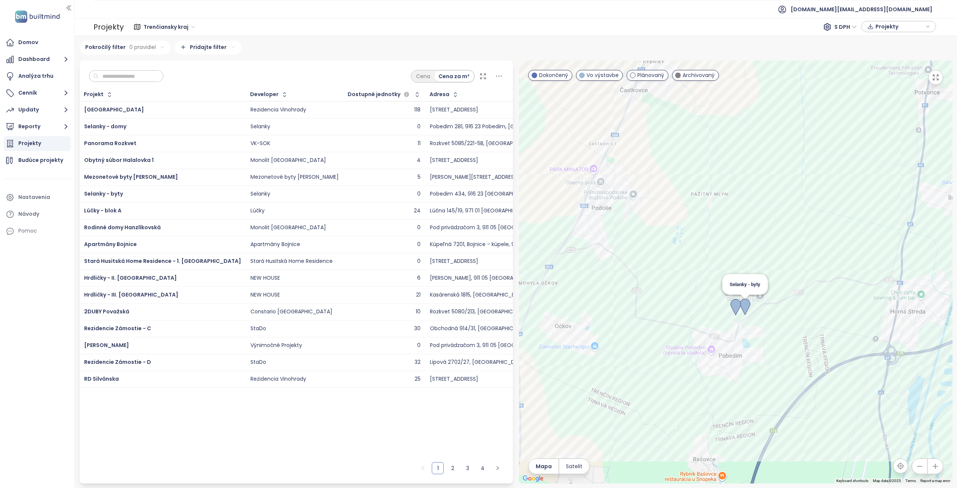
click at [748, 309] on img at bounding box center [745, 307] width 10 height 16
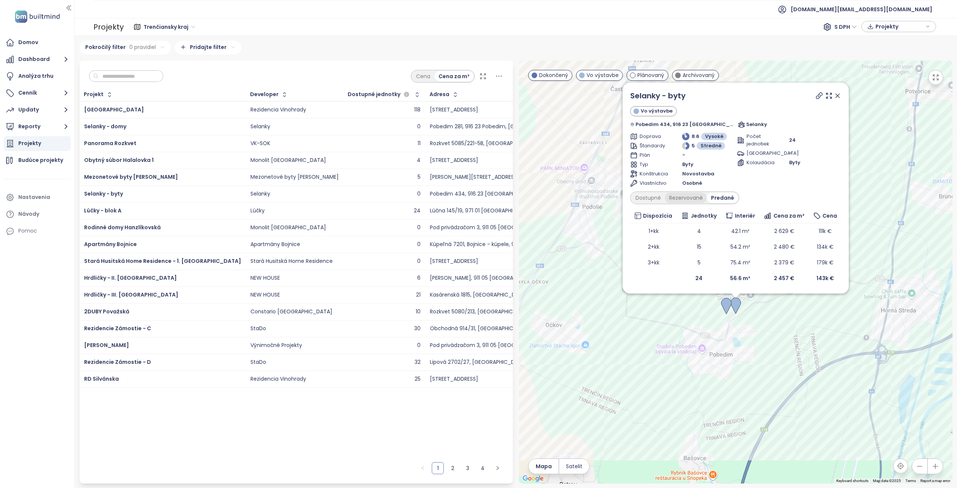
click at [686, 193] on div "Rezervované" at bounding box center [686, 198] width 42 height 10
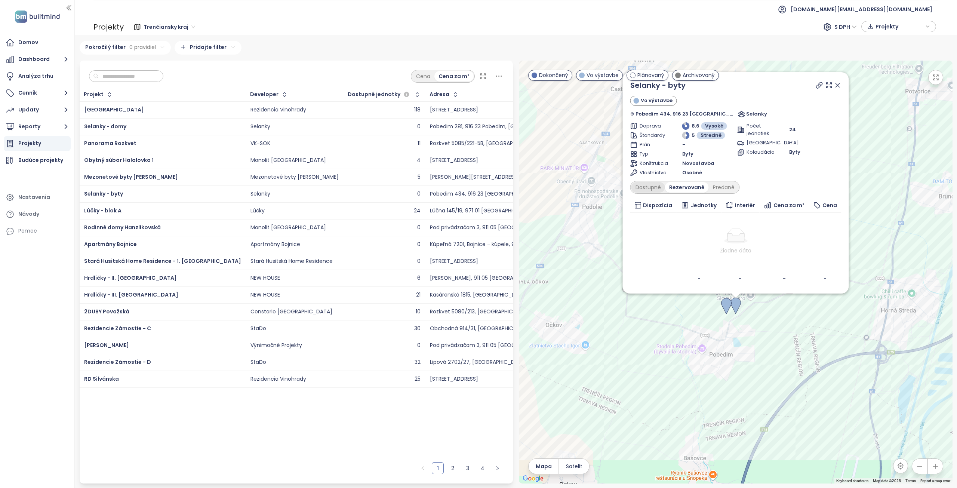
click at [648, 187] on div "Dostupné" at bounding box center [648, 187] width 34 height 10
click at [816, 89] on div at bounding box center [828, 85] width 27 height 11
click at [817, 87] on icon at bounding box center [819, 85] width 7 height 7
